Goal: Navigation & Orientation: Go to known website

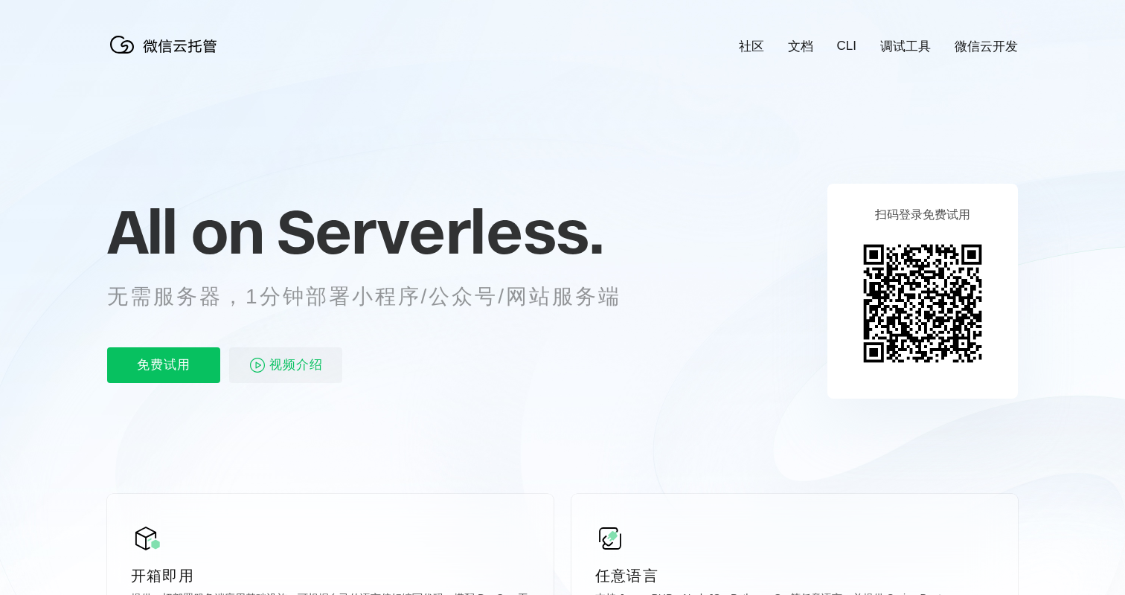
scroll to position [0, 2647]
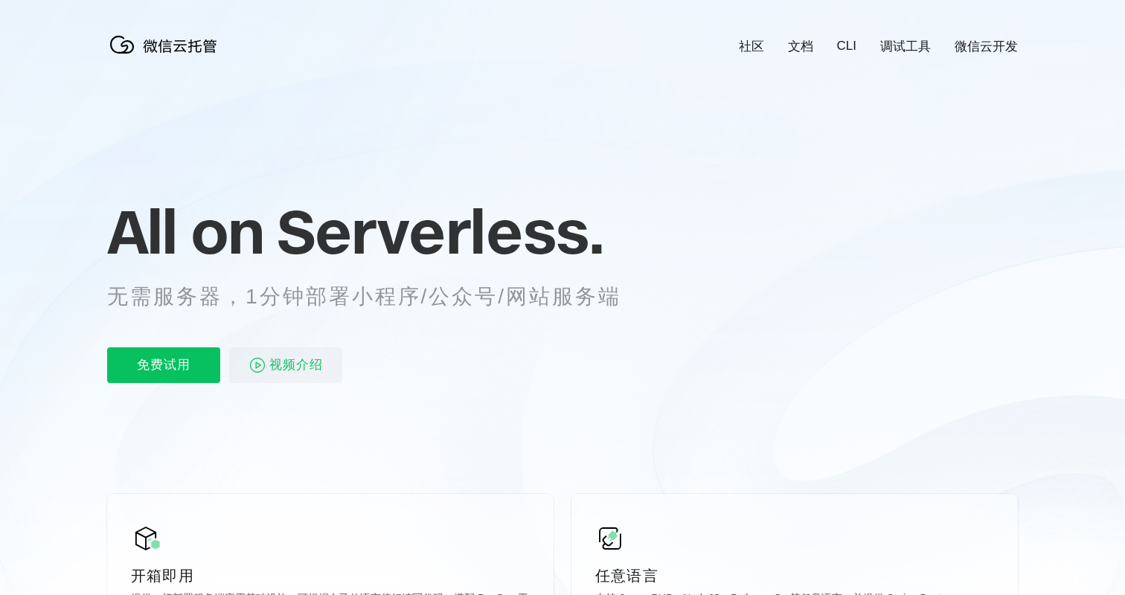
scroll to position [0, 2647]
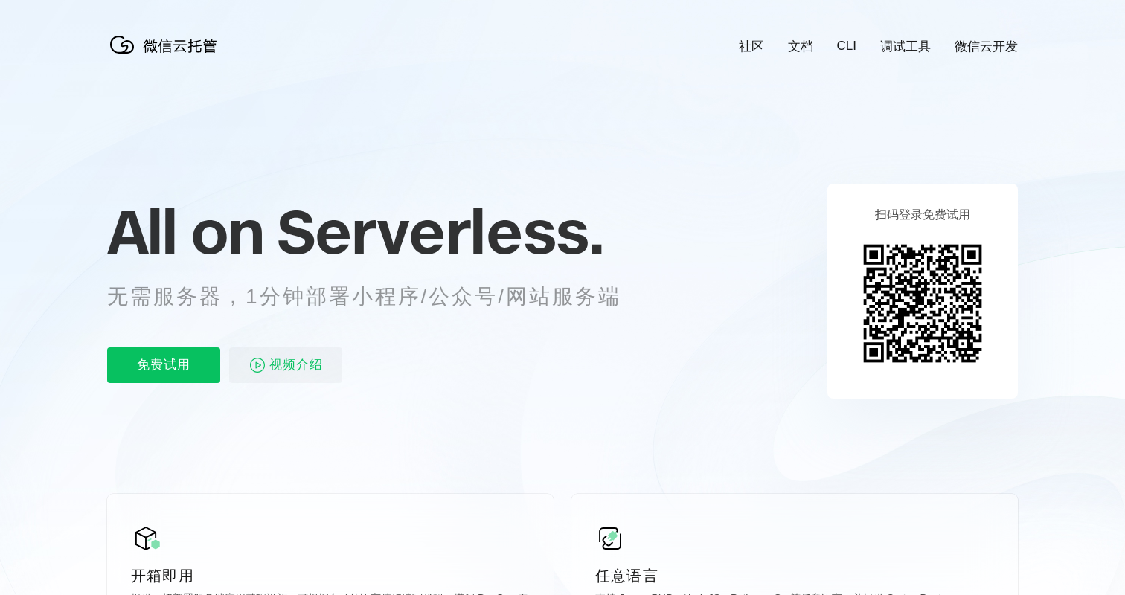
scroll to position [0, 2647]
click at [773, 173] on icon at bounding box center [562, 402] width 1429 height 804
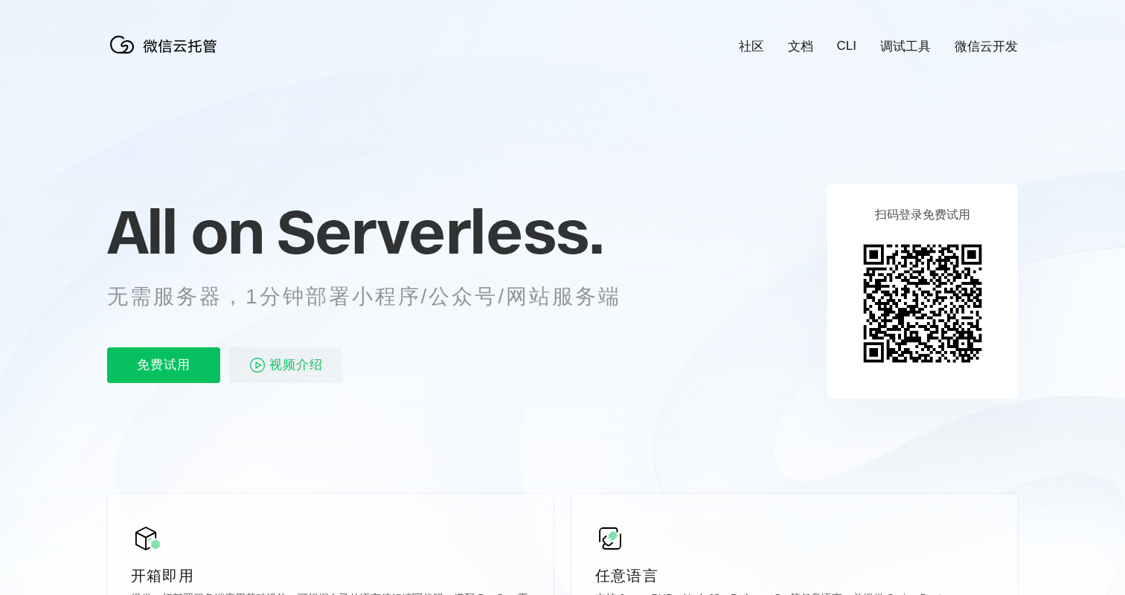
click at [726, 216] on icon at bounding box center [562, 402] width 1429 height 804
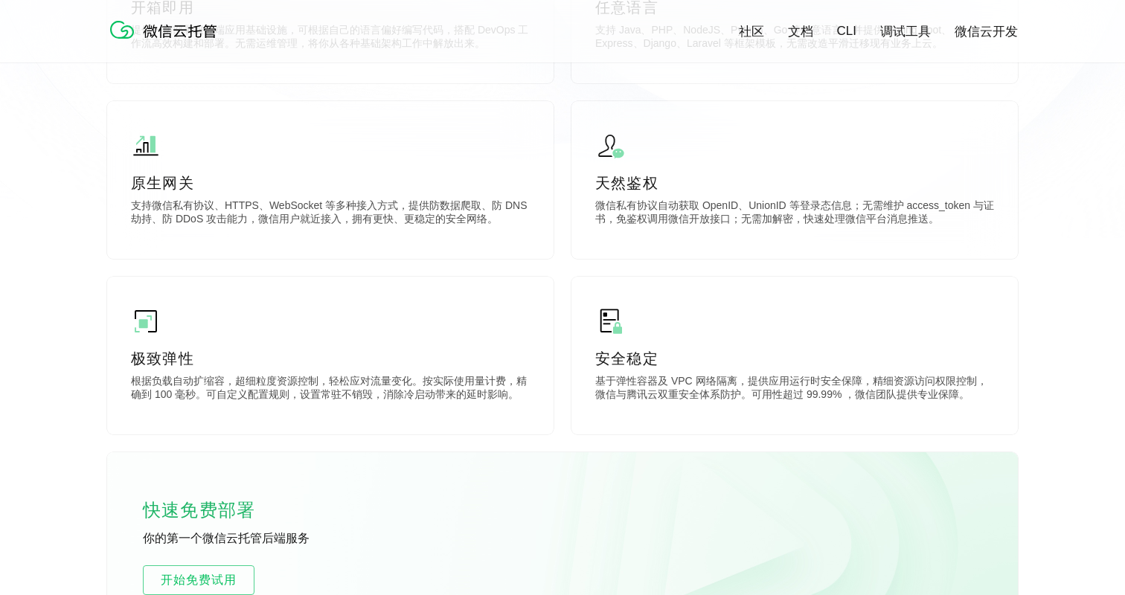
scroll to position [0, 2647]
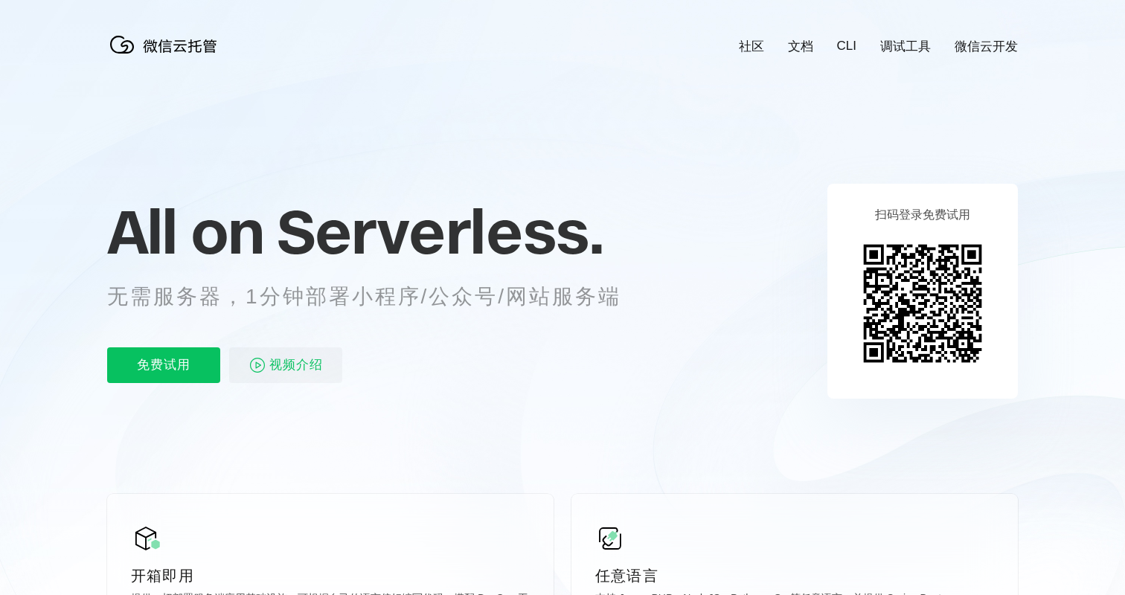
scroll to position [0, 2647]
click at [649, 139] on icon at bounding box center [562, 402] width 1429 height 804
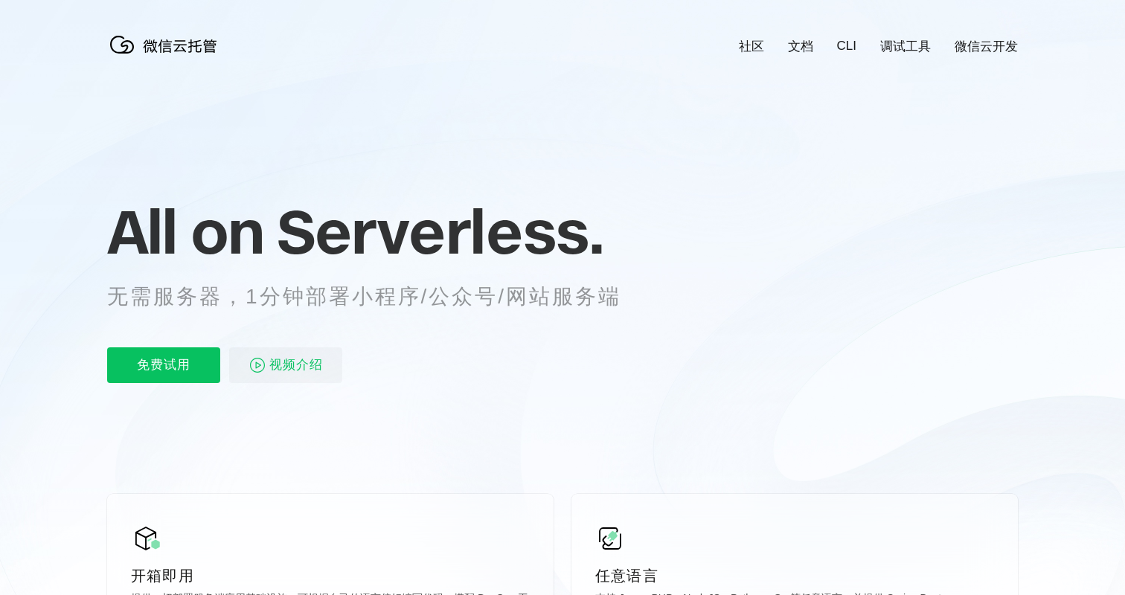
scroll to position [0, 2647]
click at [784, 147] on icon at bounding box center [562, 402] width 1429 height 804
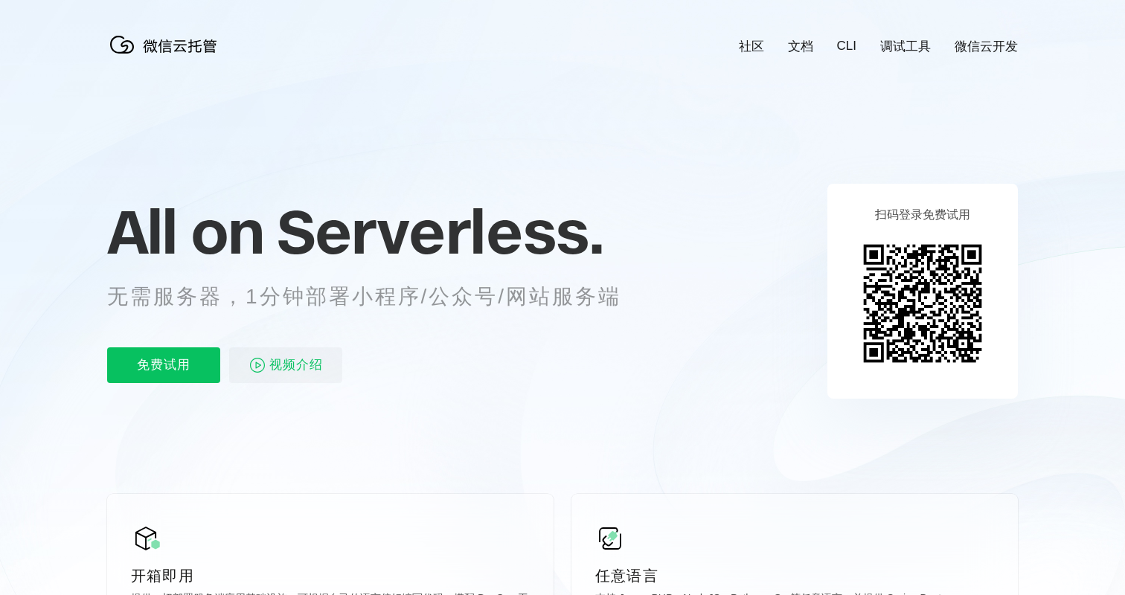
scroll to position [0, 2647]
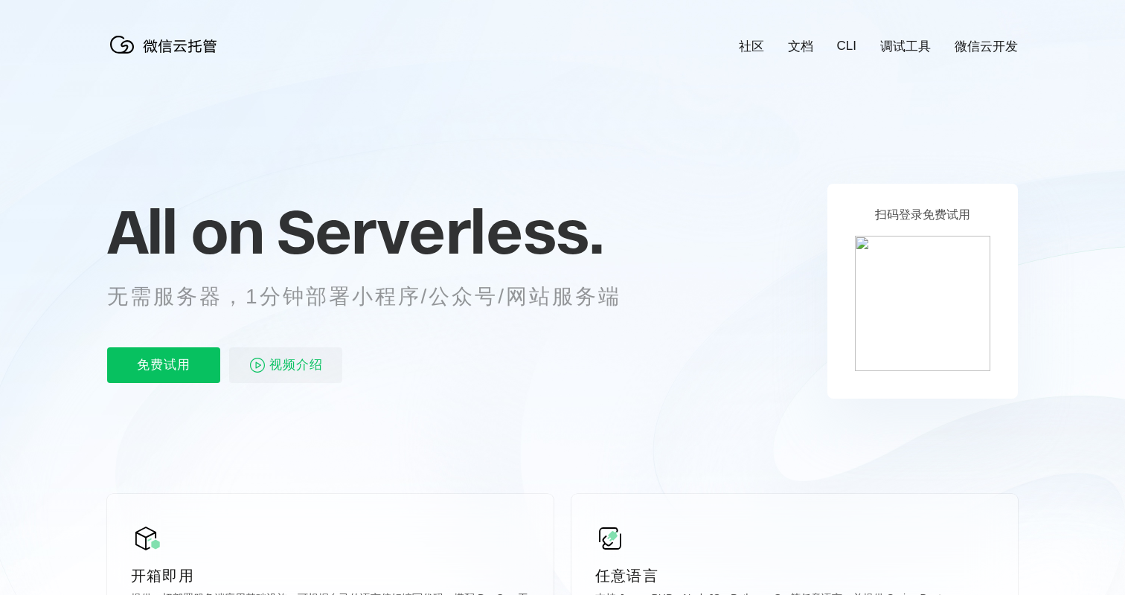
scroll to position [0, 2647]
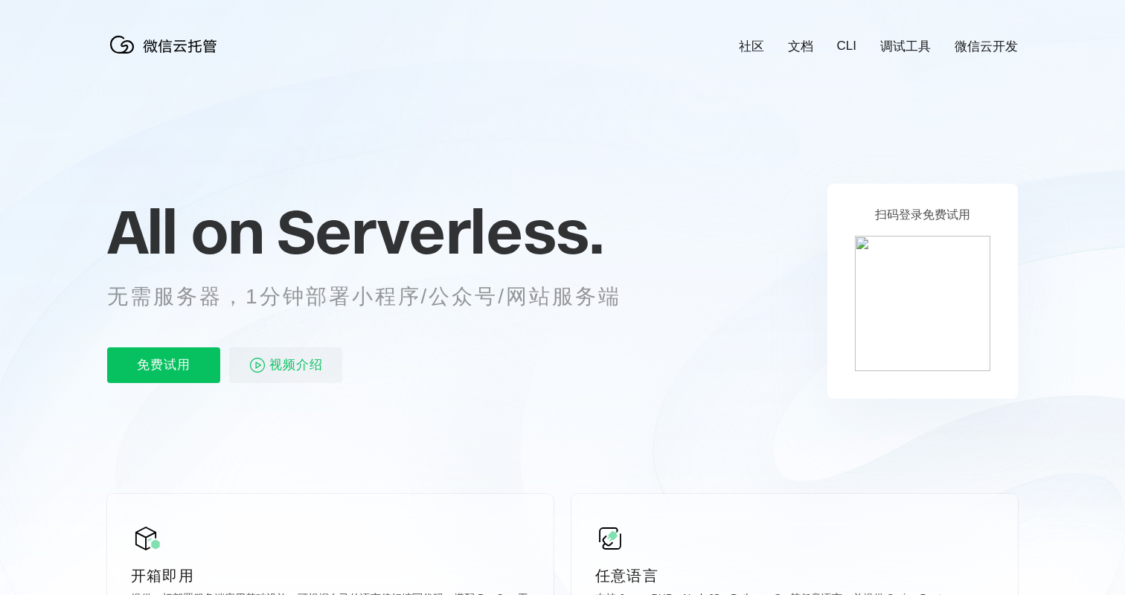
scroll to position [0, 2647]
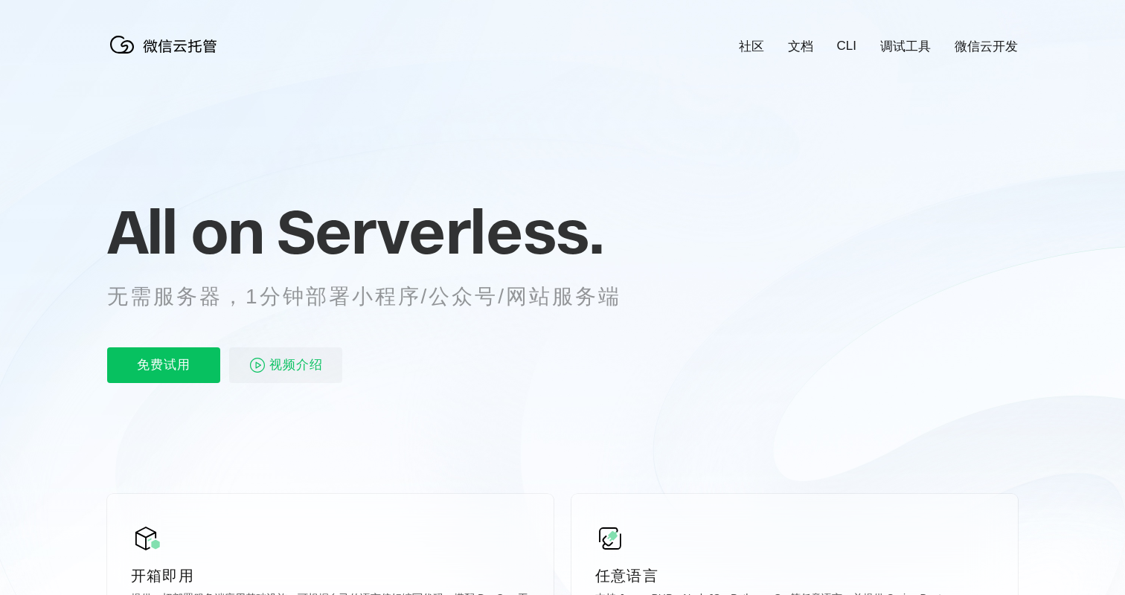
scroll to position [0, 2647]
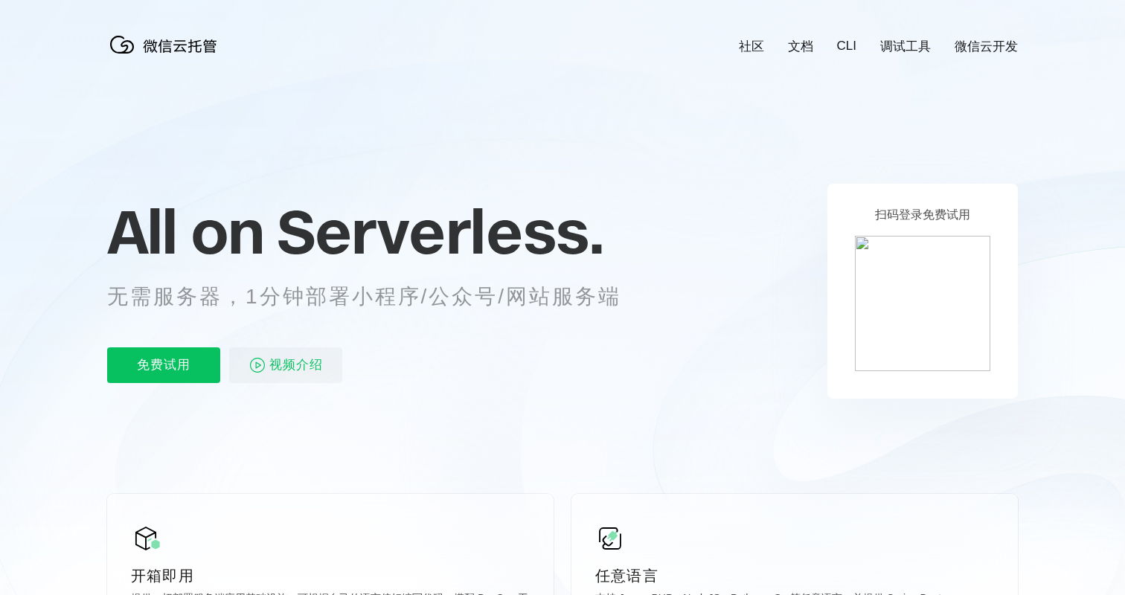
scroll to position [0, 2647]
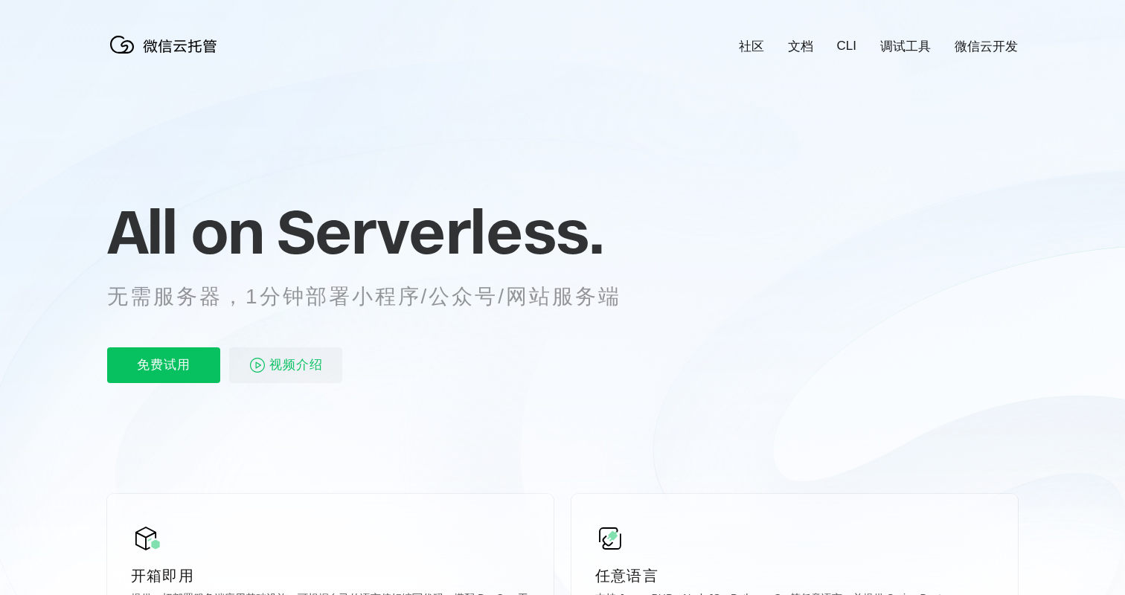
scroll to position [0, 2647]
